Goal: Task Accomplishment & Management: Use online tool/utility

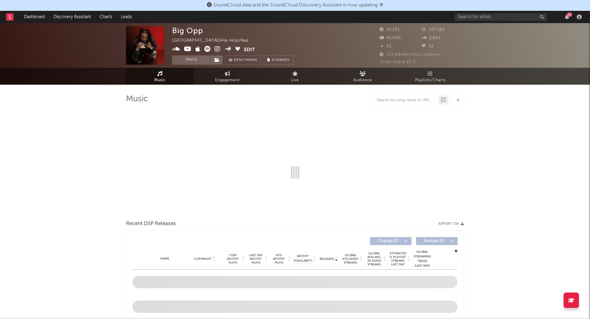
select select "6m"
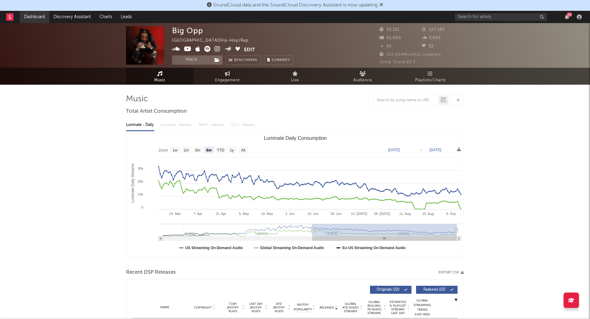
click at [40, 17] on link "Dashboard" at bounding box center [35, 17] width 30 height 12
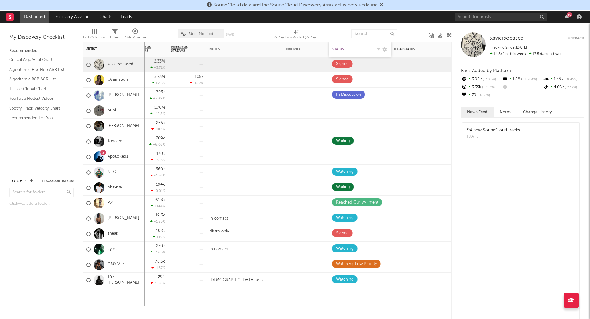
click at [346, 48] on div "Status" at bounding box center [353, 49] width 40 height 4
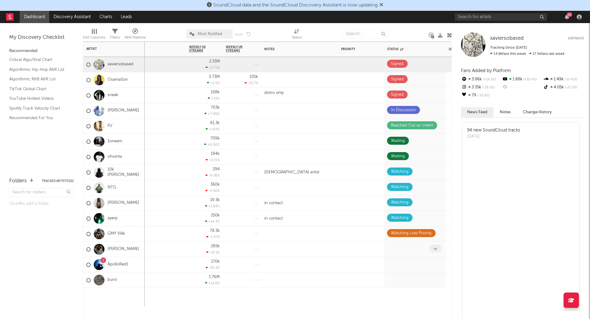
click at [437, 246] on icon at bounding box center [435, 248] width 4 height 4
click at [434, 275] on span at bounding box center [435, 279] width 12 height 8
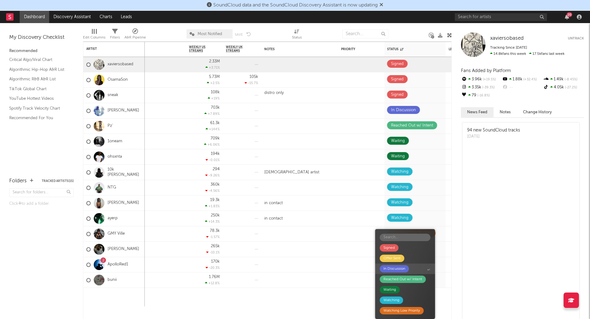
click at [404, 269] on div "In Discussion" at bounding box center [395, 268] width 22 height 7
